Goal: Task Accomplishment & Management: Use online tool/utility

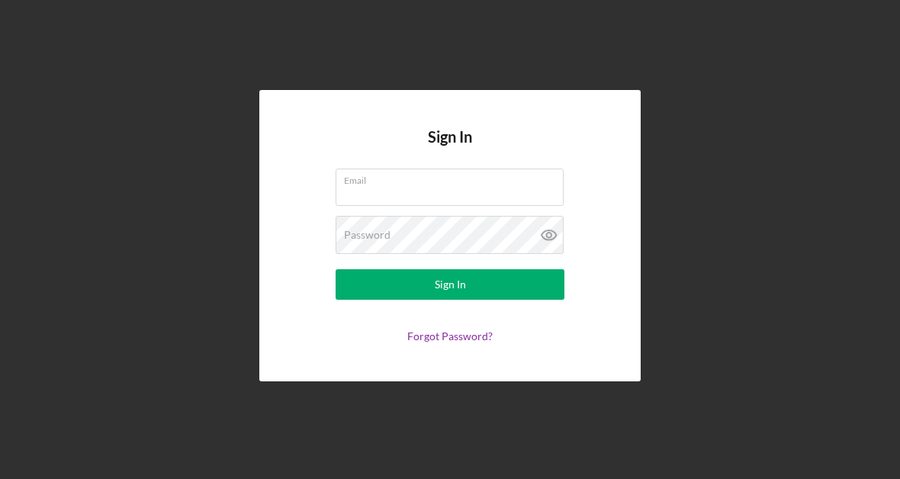
click at [367, 188] on input "Email" at bounding box center [449, 186] width 228 height 37
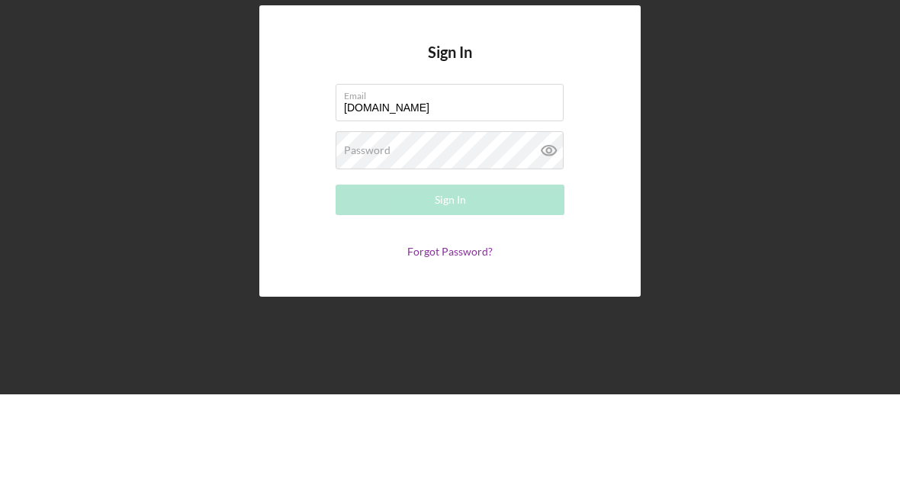
click at [362, 216] on div "Password Required" at bounding box center [449, 235] width 229 height 38
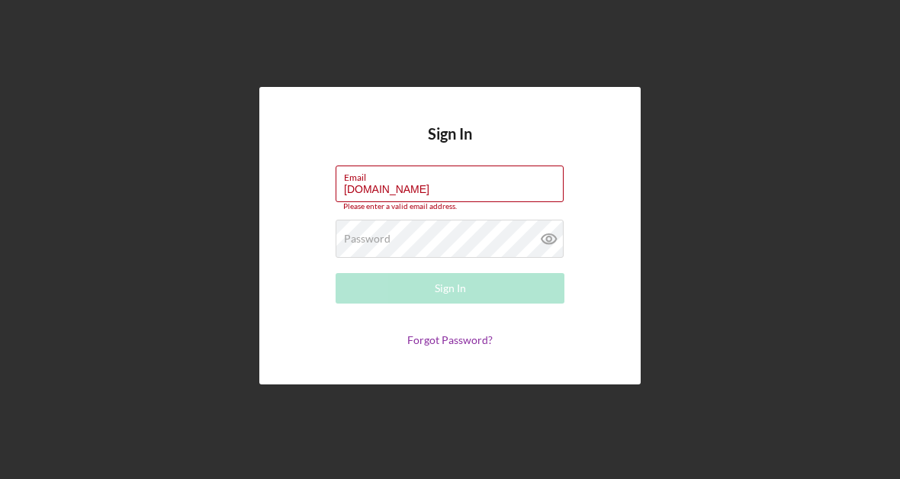
click at [365, 237] on label "Password" at bounding box center [367, 239] width 47 height 12
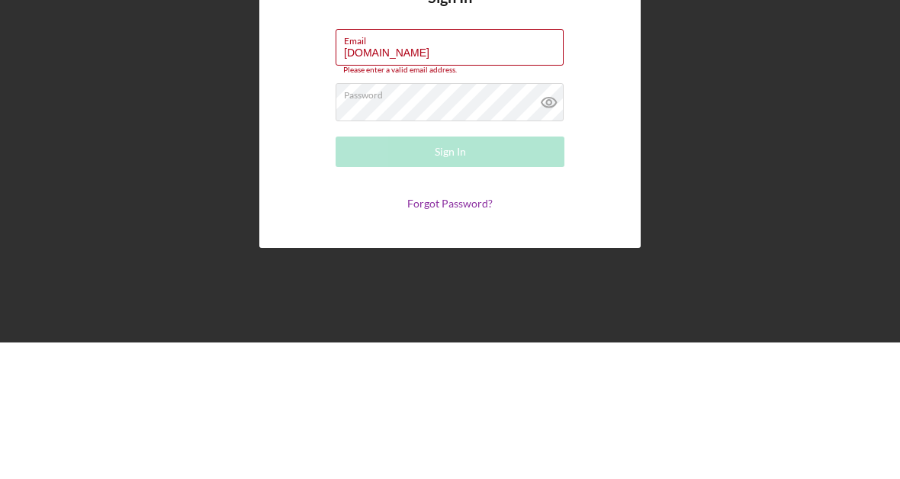
click at [538, 220] on icon at bounding box center [549, 239] width 38 height 38
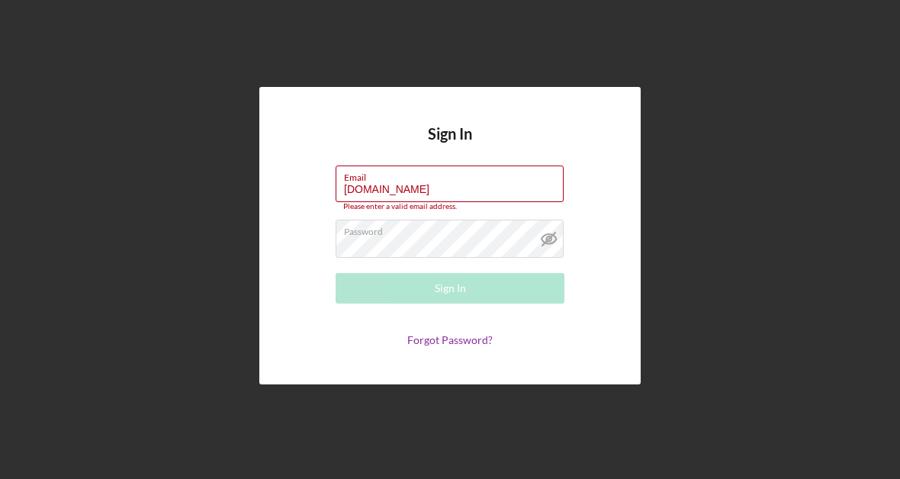
click at [503, 183] on input "[DOMAIN_NAME]" at bounding box center [449, 183] width 228 height 37
click at [505, 187] on input "[DOMAIN_NAME]" at bounding box center [449, 183] width 228 height 37
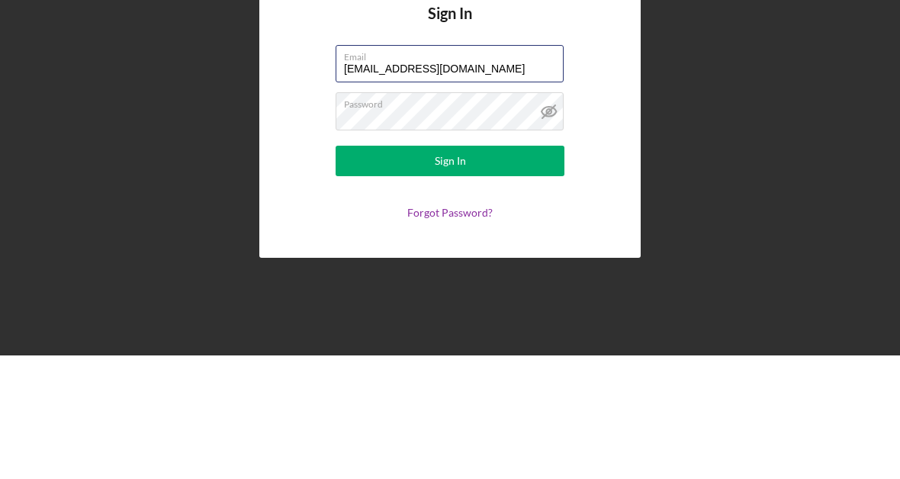
type input "[EMAIL_ADDRESS][DOMAIN_NAME]"
click at [467, 269] on button "Sign In" at bounding box center [449, 284] width 229 height 30
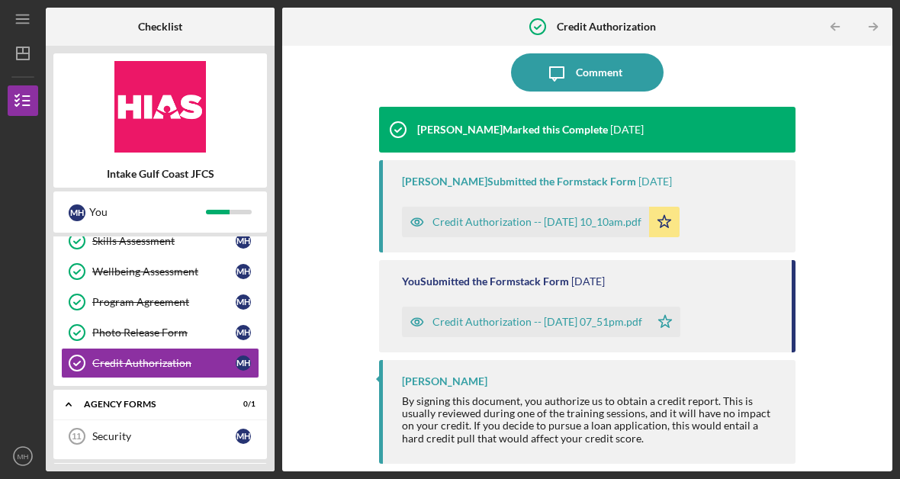
scroll to position [22, 0]
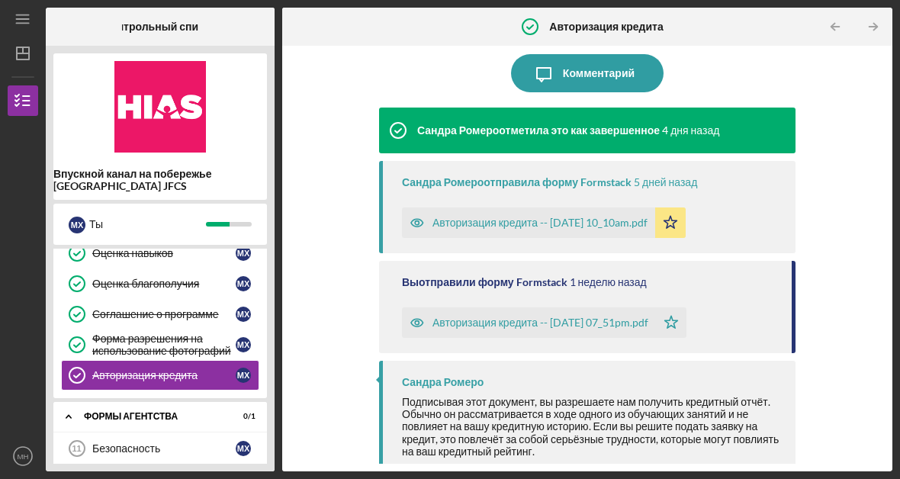
click at [608, 217] on font "Авторизация кредита -- [DATE] 10_10am.pdf" at bounding box center [539, 222] width 215 height 13
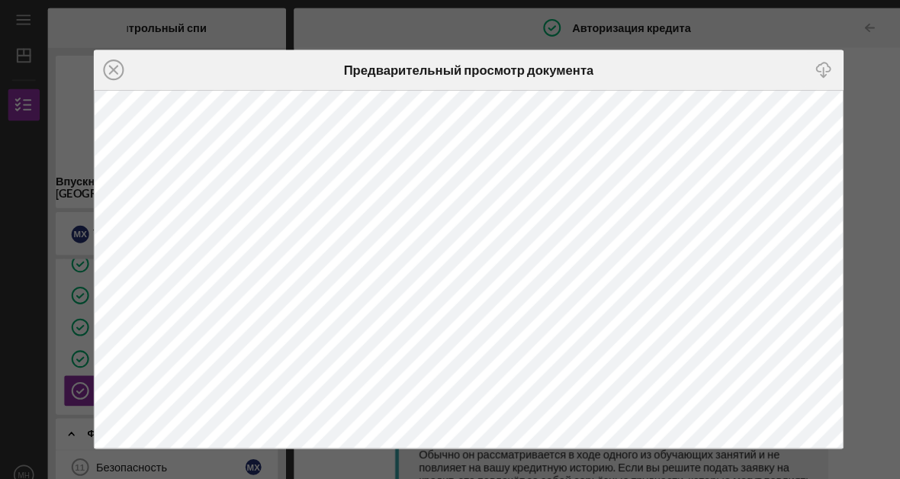
click at [104, 68] on icon "Icon/Close" at bounding box center [109, 67] width 38 height 38
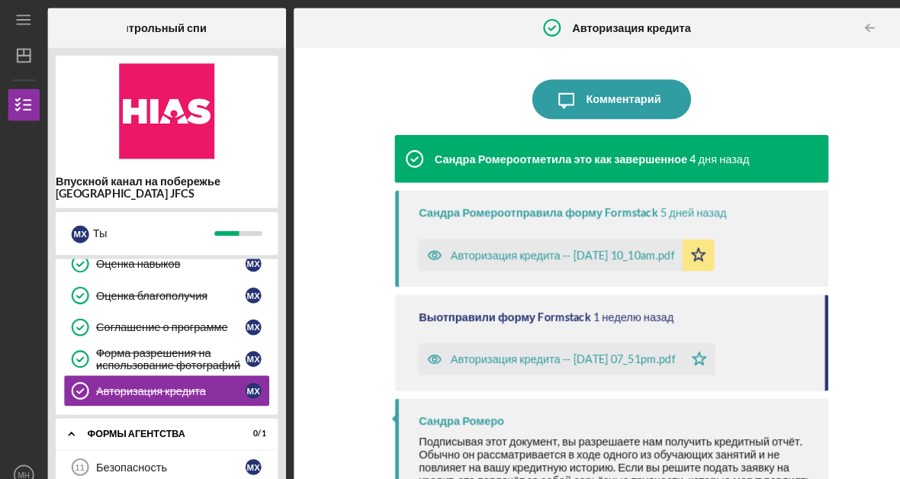
click at [566, 345] on font "Авторизация кредита -- [DATE] 07_51pm.pdf" at bounding box center [540, 344] width 216 height 13
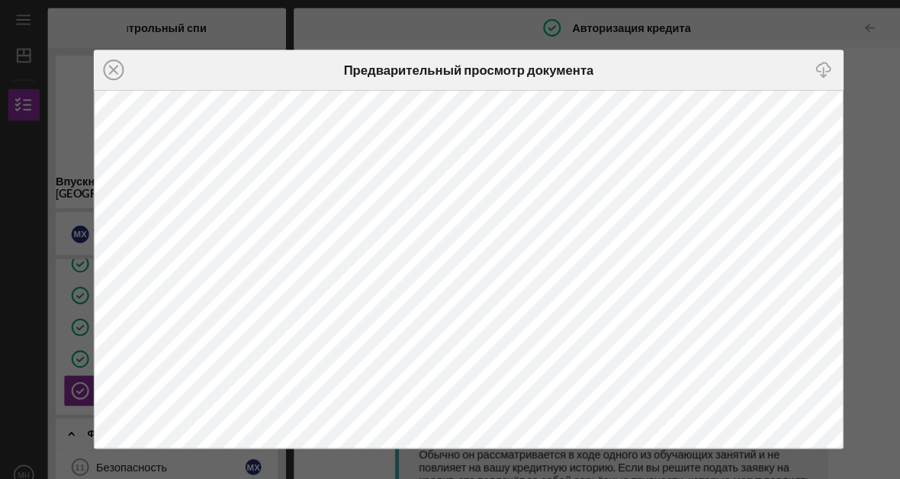
click at [111, 65] on line at bounding box center [109, 67] width 8 height 8
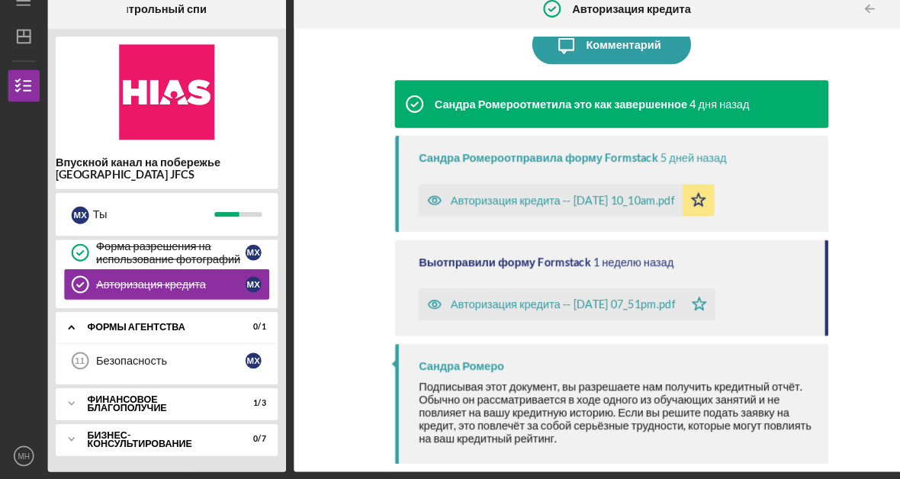
scroll to position [278, 0]
click at [213, 317] on div "Icon/Expander Формы агентства 0 / 1" at bounding box center [159, 332] width 213 height 31
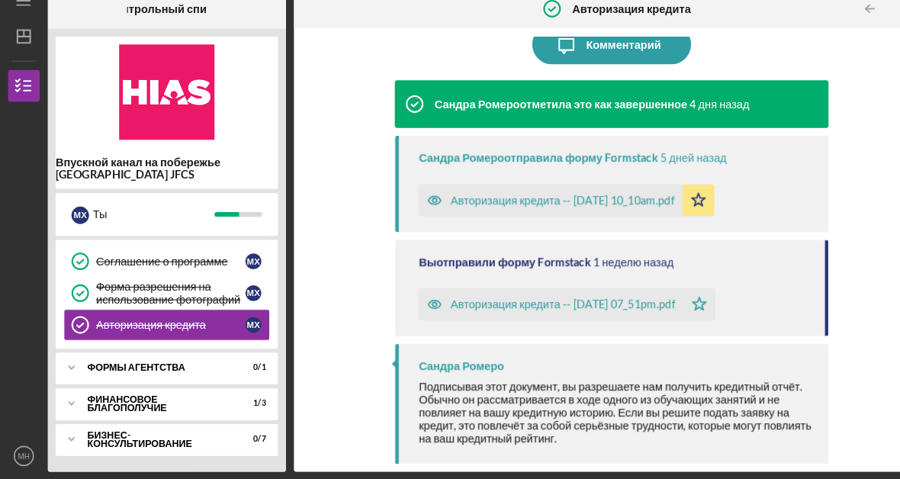
scroll to position [239, 0]
click at [226, 356] on div "Icon/Expander Формы агентства 0 / 1" at bounding box center [159, 371] width 213 height 30
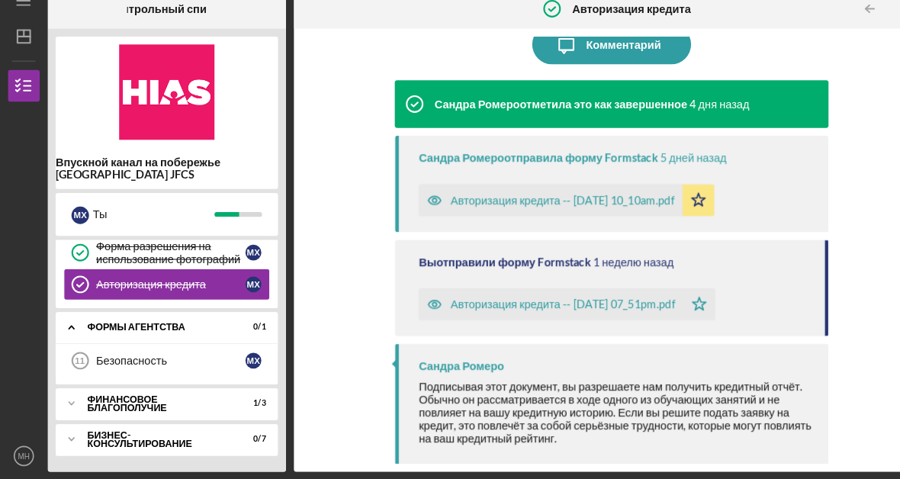
scroll to position [278, 0]
click at [160, 396] on font "Финансовое благополучие" at bounding box center [122, 406] width 76 height 21
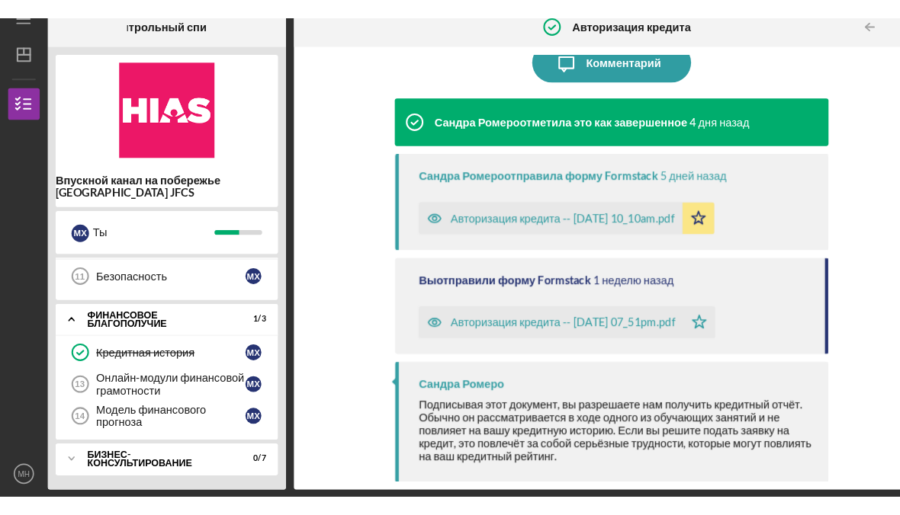
scroll to position [377, 0]
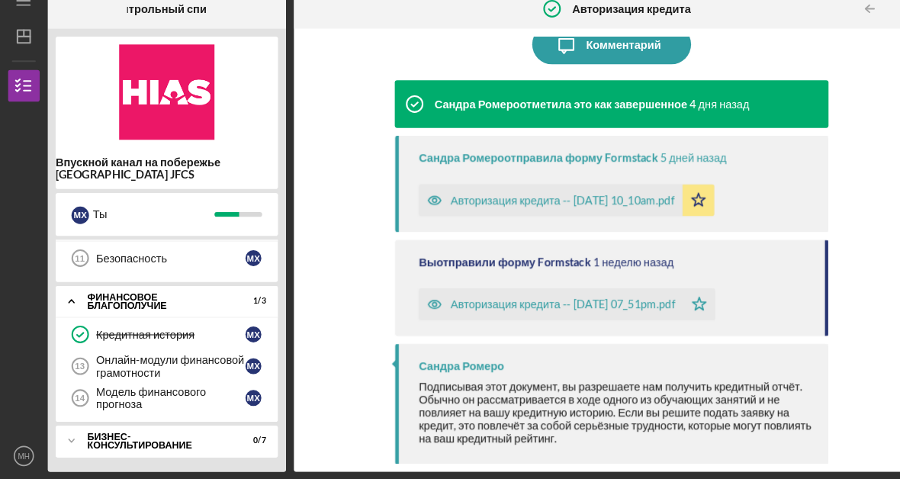
click at [201, 357] on font "Онлайн-модули финансовой грамотности" at bounding box center [163, 369] width 143 height 25
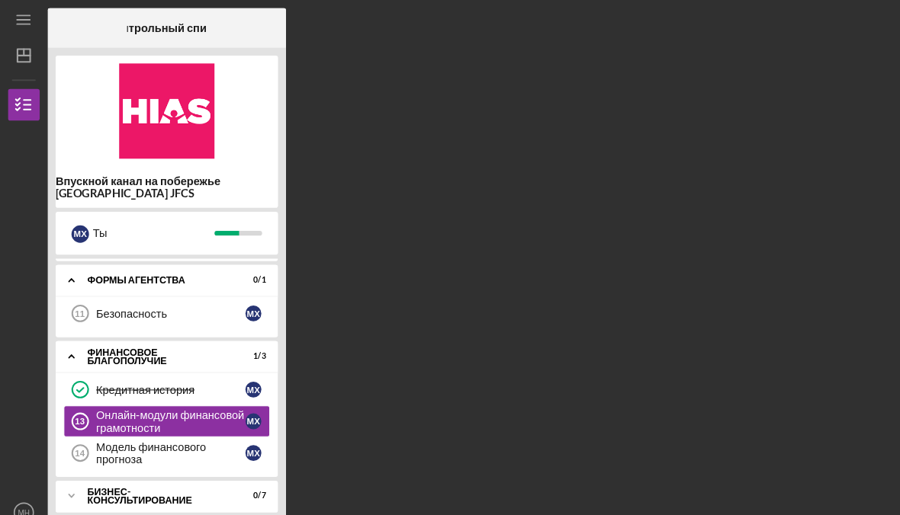
scroll to position [342, 0]
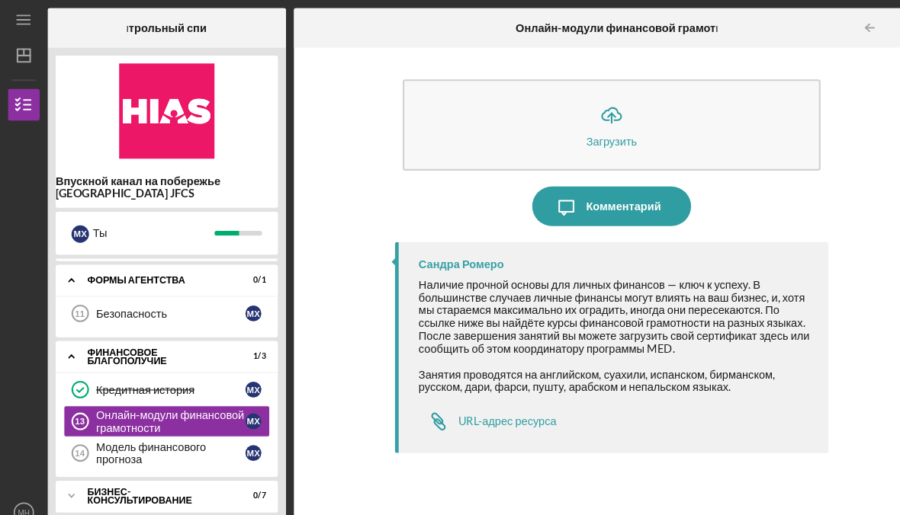
click at [511, 403] on font "URL-адрес ресурса" at bounding box center [487, 404] width 95 height 13
click at [521, 400] on font "URL-адрес ресурса" at bounding box center [487, 404] width 95 height 13
